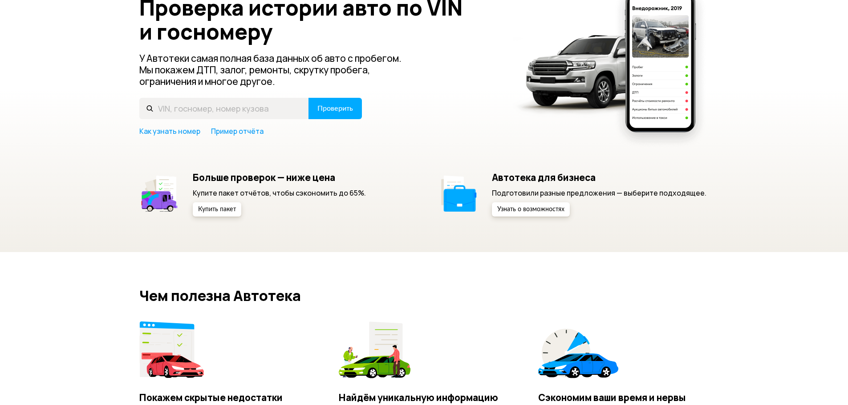
scroll to position [89, 0]
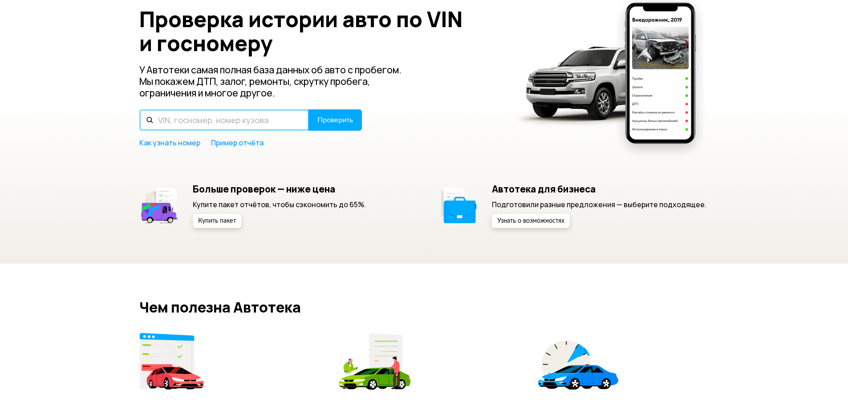
click at [225, 121] on input "text" at bounding box center [224, 119] width 170 height 21
type input "Т125ВО138"
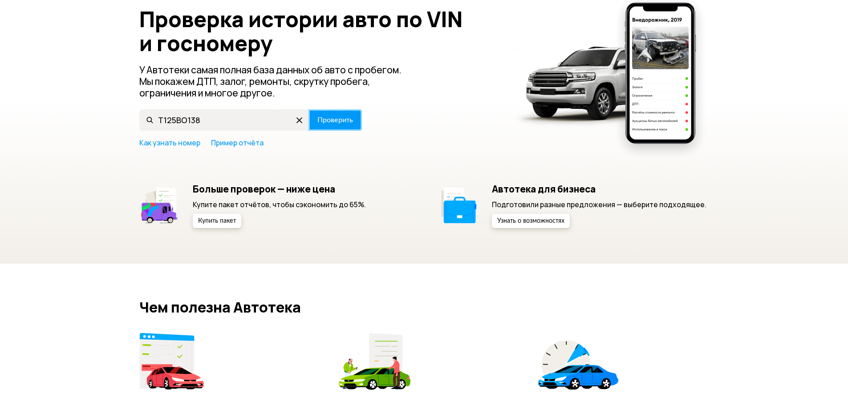
click at [331, 125] on button "Проверить" at bounding box center [334, 119] width 53 height 21
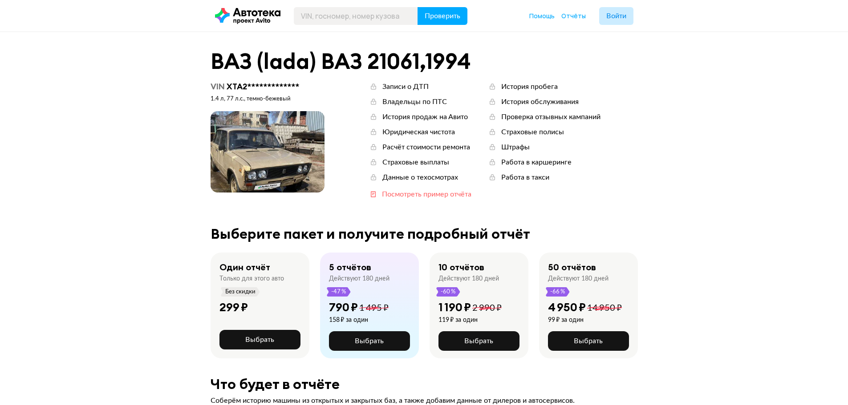
click at [387, 193] on div "Посмотреть пример отчёта" at bounding box center [426, 195] width 89 height 10
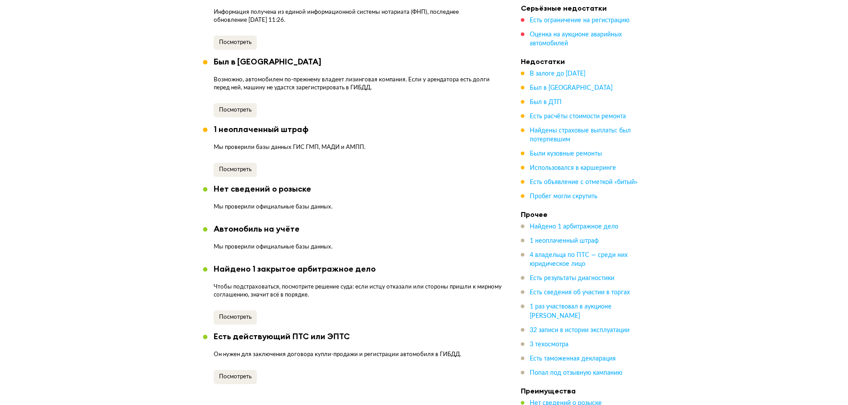
scroll to position [623, 0]
